Goal: Entertainment & Leisure: Consume media (video, audio)

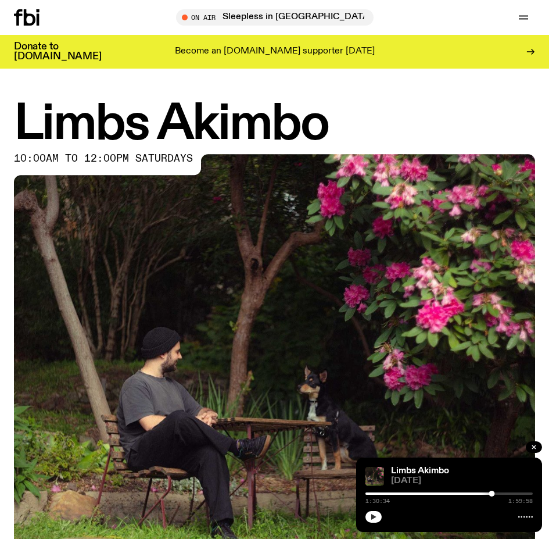
click at [374, 515] on icon "button" at bounding box center [373, 517] width 5 height 6
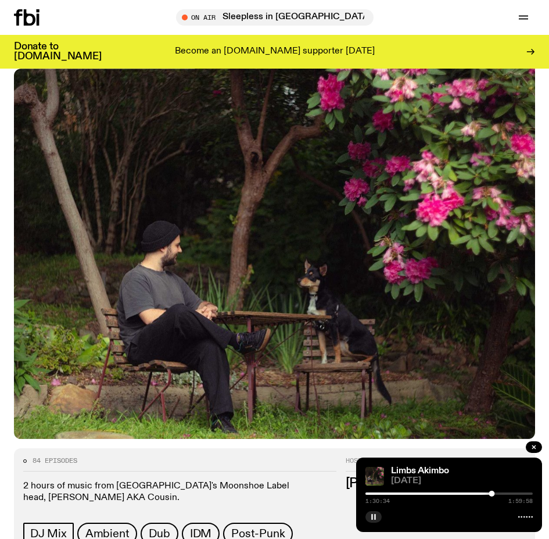
scroll to position [116, 0]
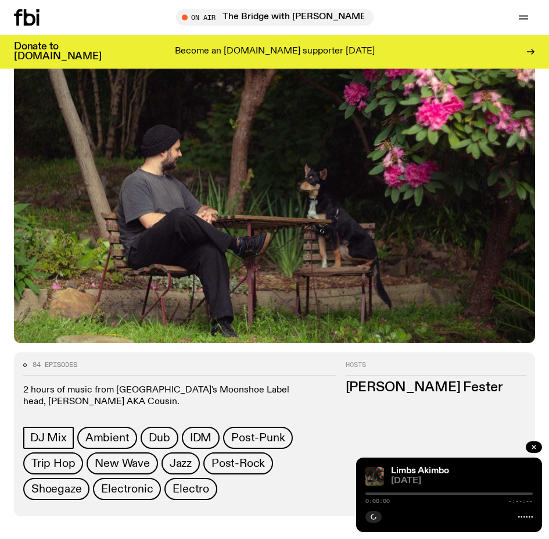
scroll to position [232, 0]
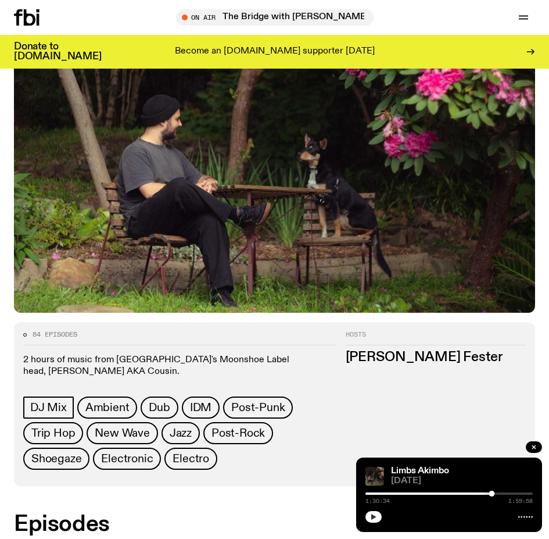
click at [372, 513] on icon "button" at bounding box center [373, 516] width 7 height 7
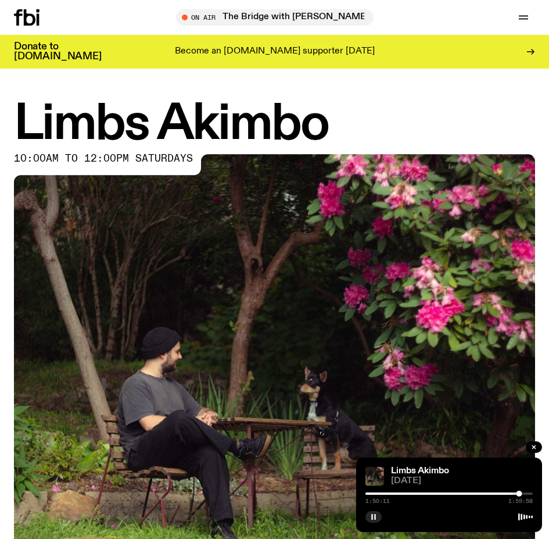
click at [375, 516] on rect "button" at bounding box center [375, 517] width 2 height 6
